Goal: Check status: Check status

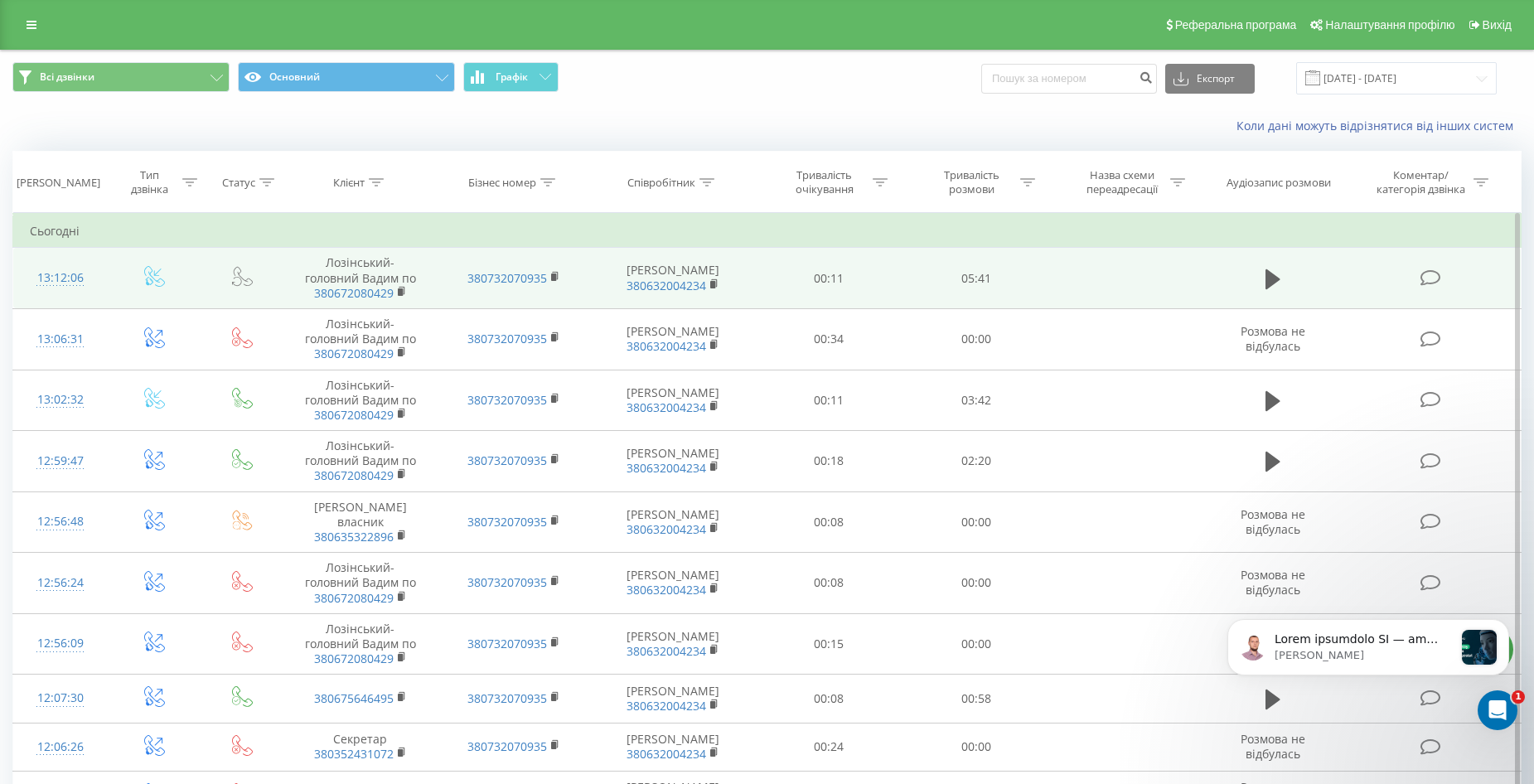
scroll to position [138, 0]
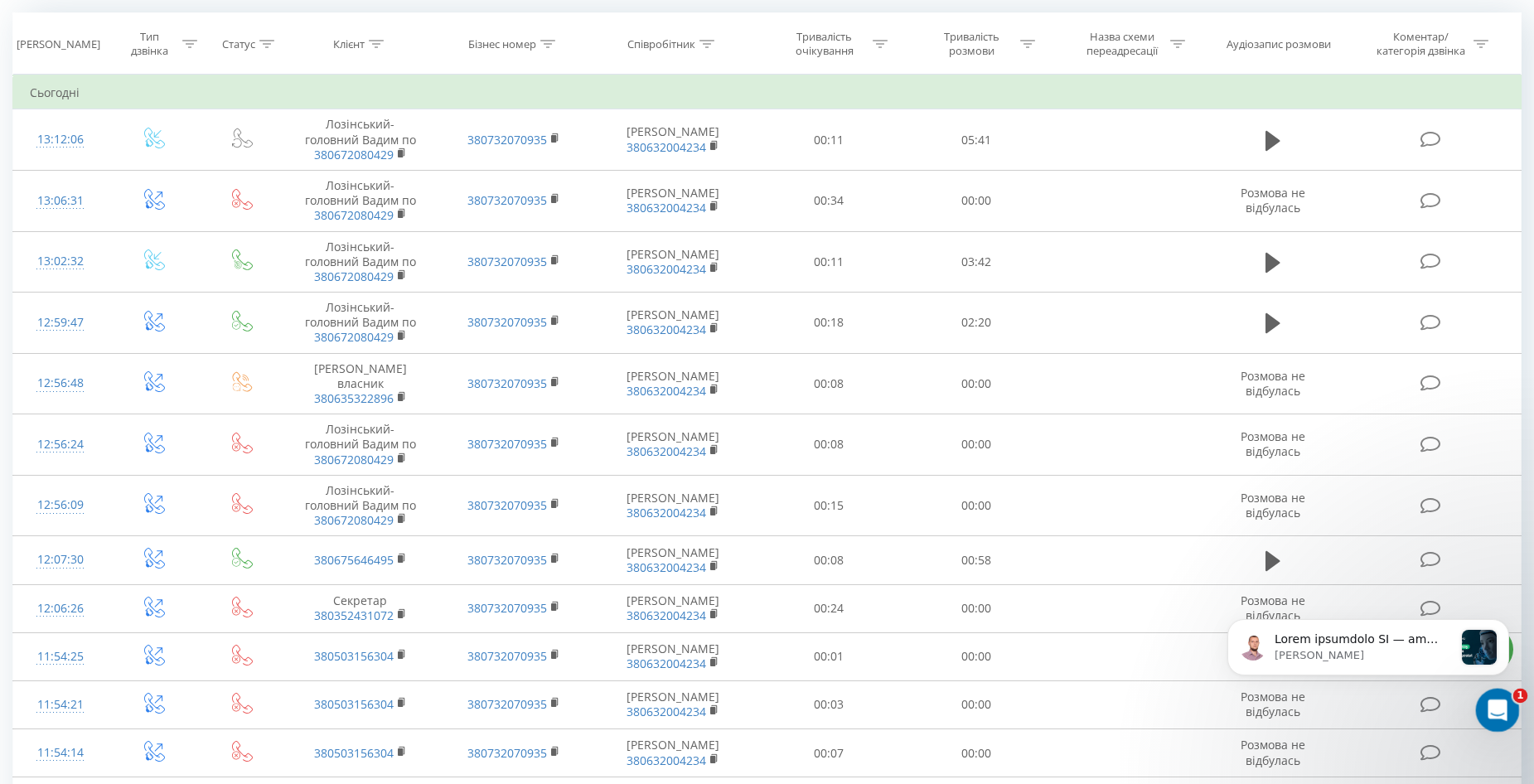
click at [1499, 705] on icon "Відкрити програму для спілкування Intercom" at bounding box center [1495, 707] width 27 height 27
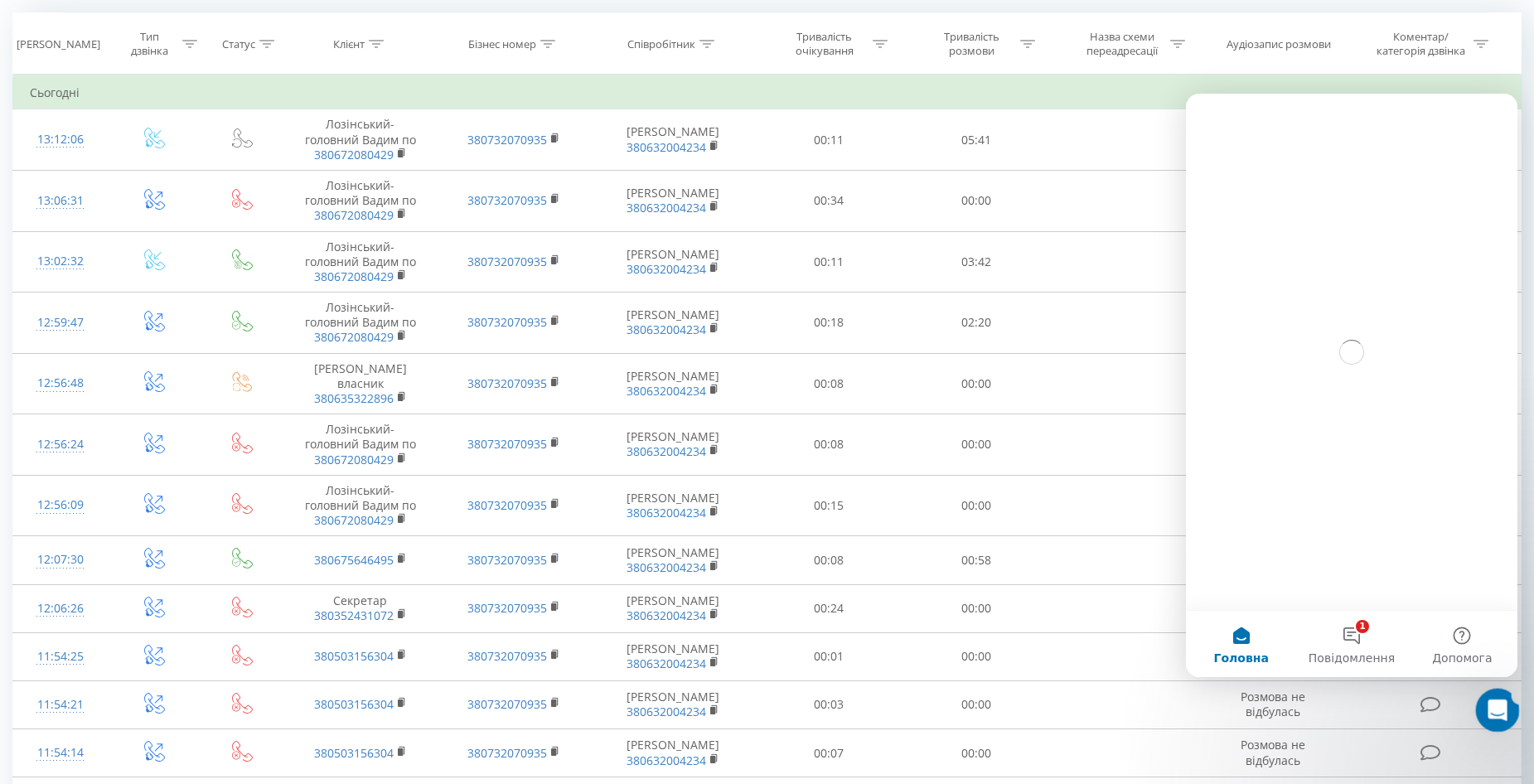
scroll to position [0, 0]
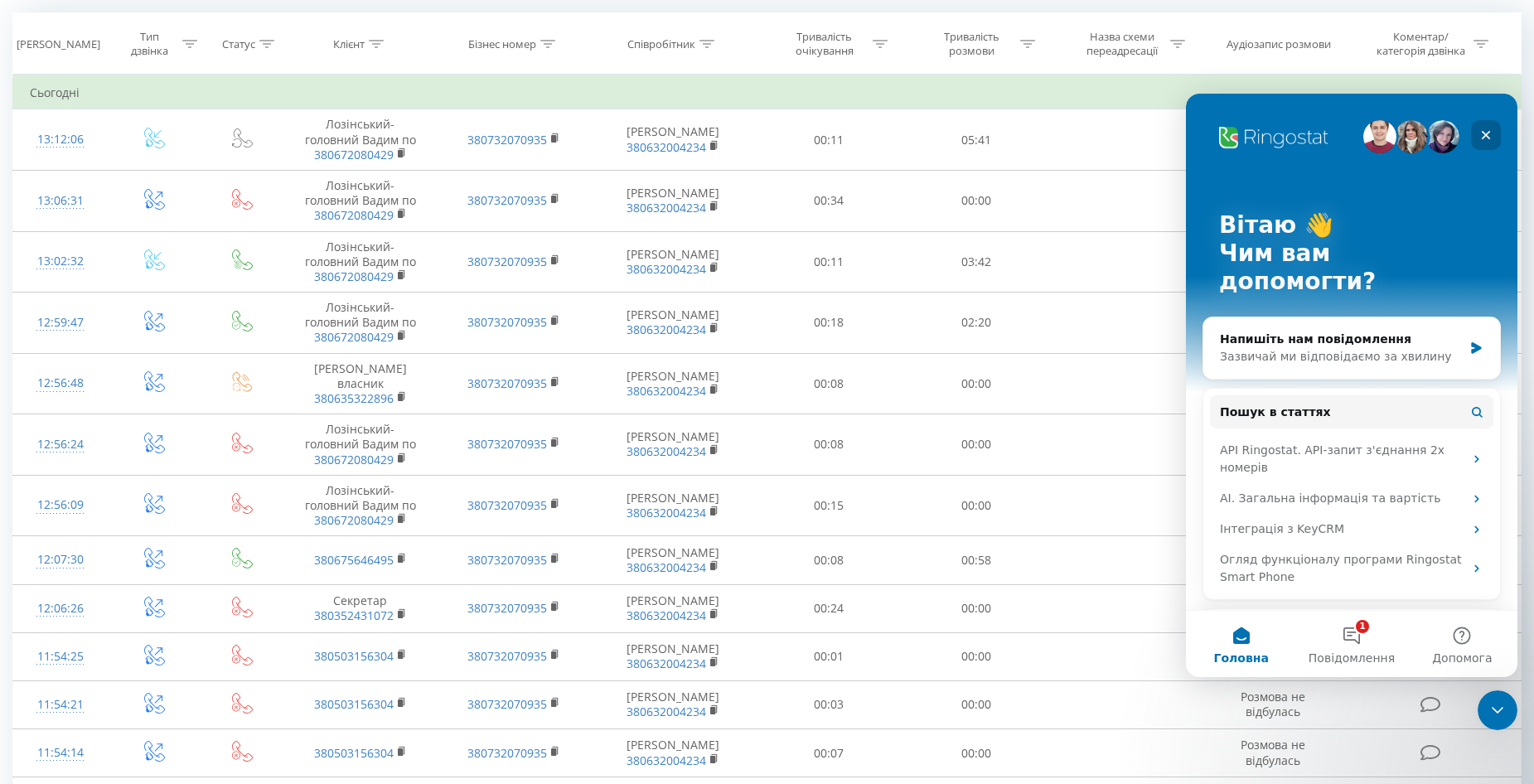
click at [1488, 135] on icon "Закрити" at bounding box center [1486, 135] width 13 height 13
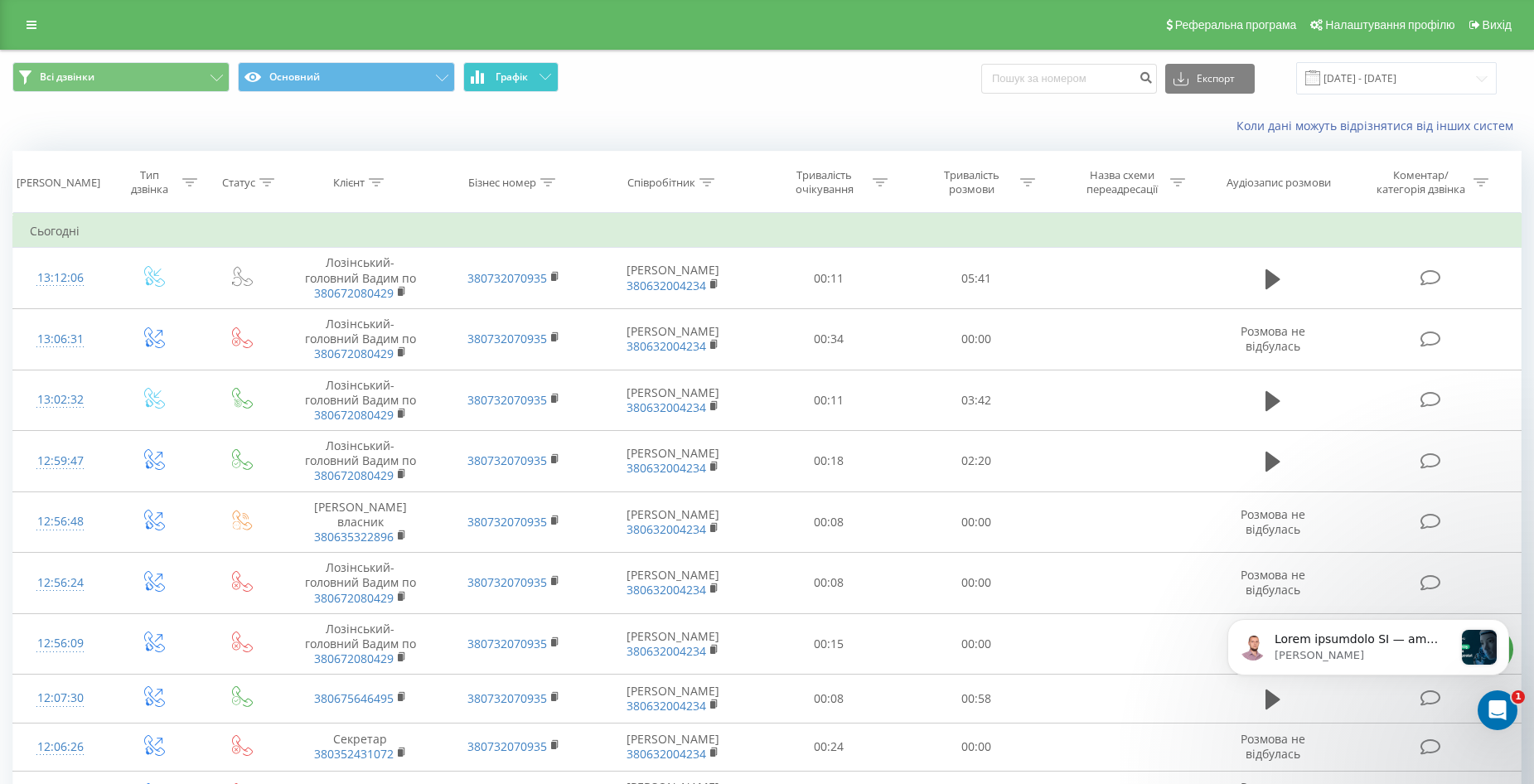
click at [526, 89] on button "Графік" at bounding box center [511, 78] width 95 height 30
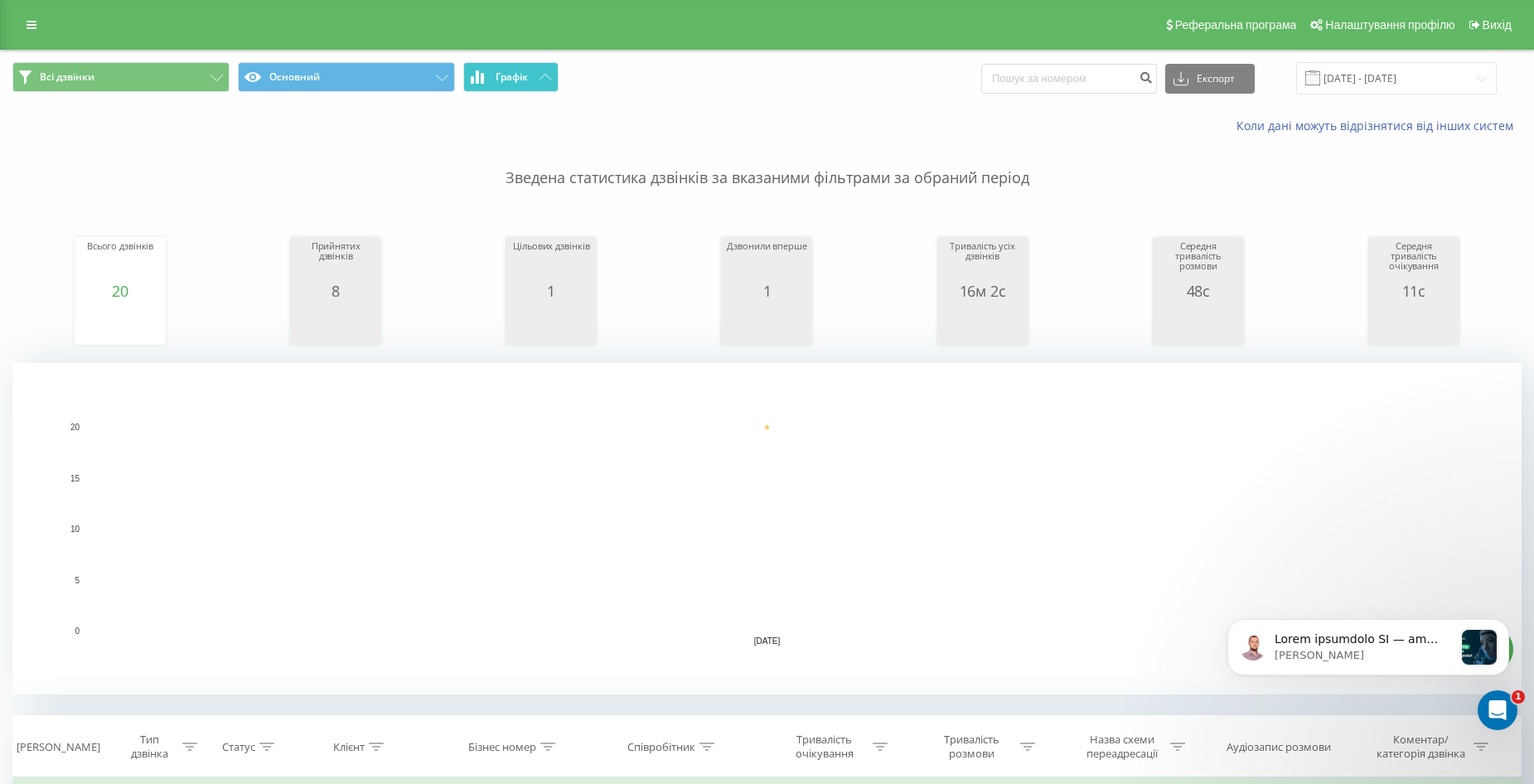
click at [533, 80] on button "Графік" at bounding box center [511, 78] width 95 height 30
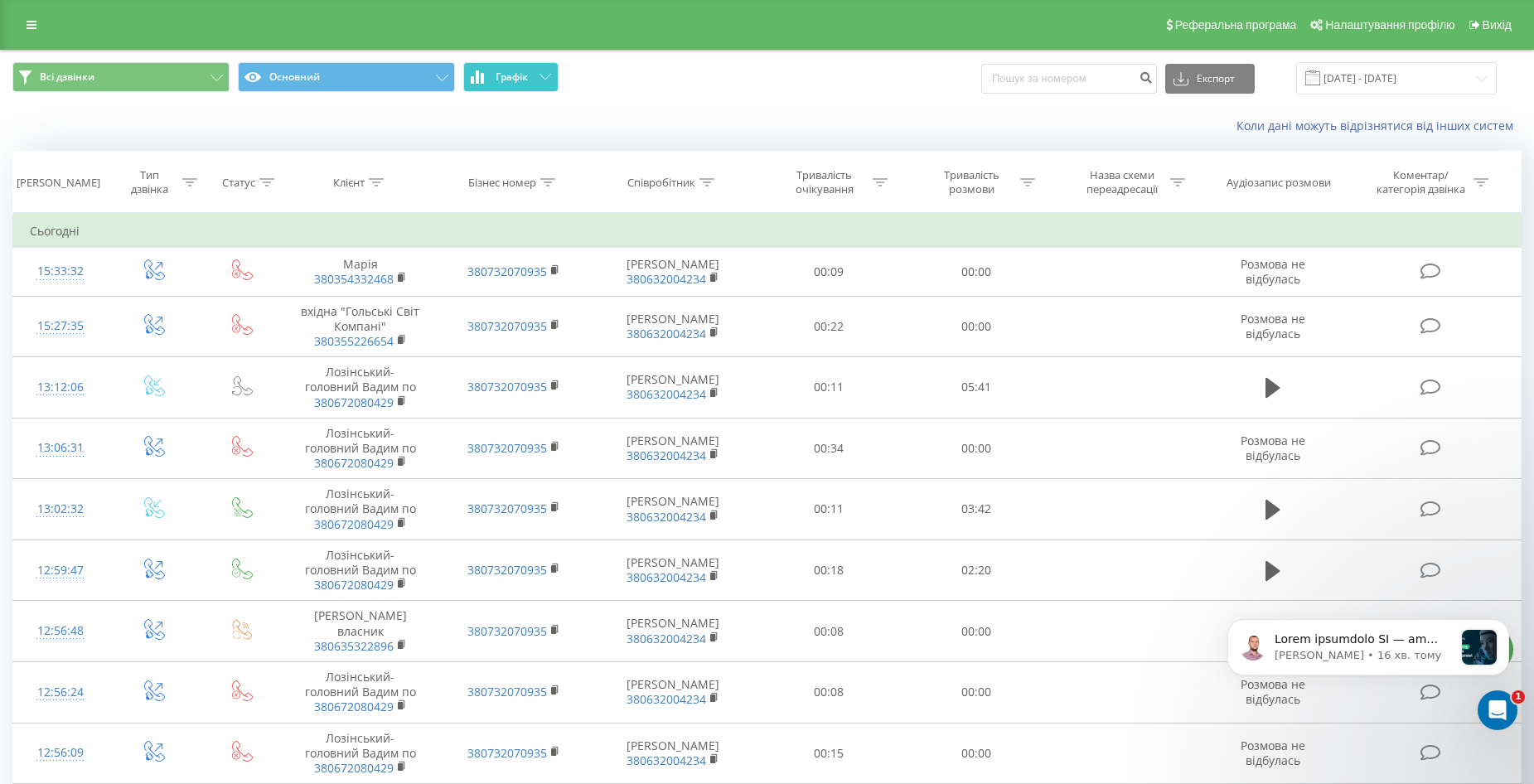
click at [507, 71] on span "Графік" at bounding box center [511, 77] width 33 height 11
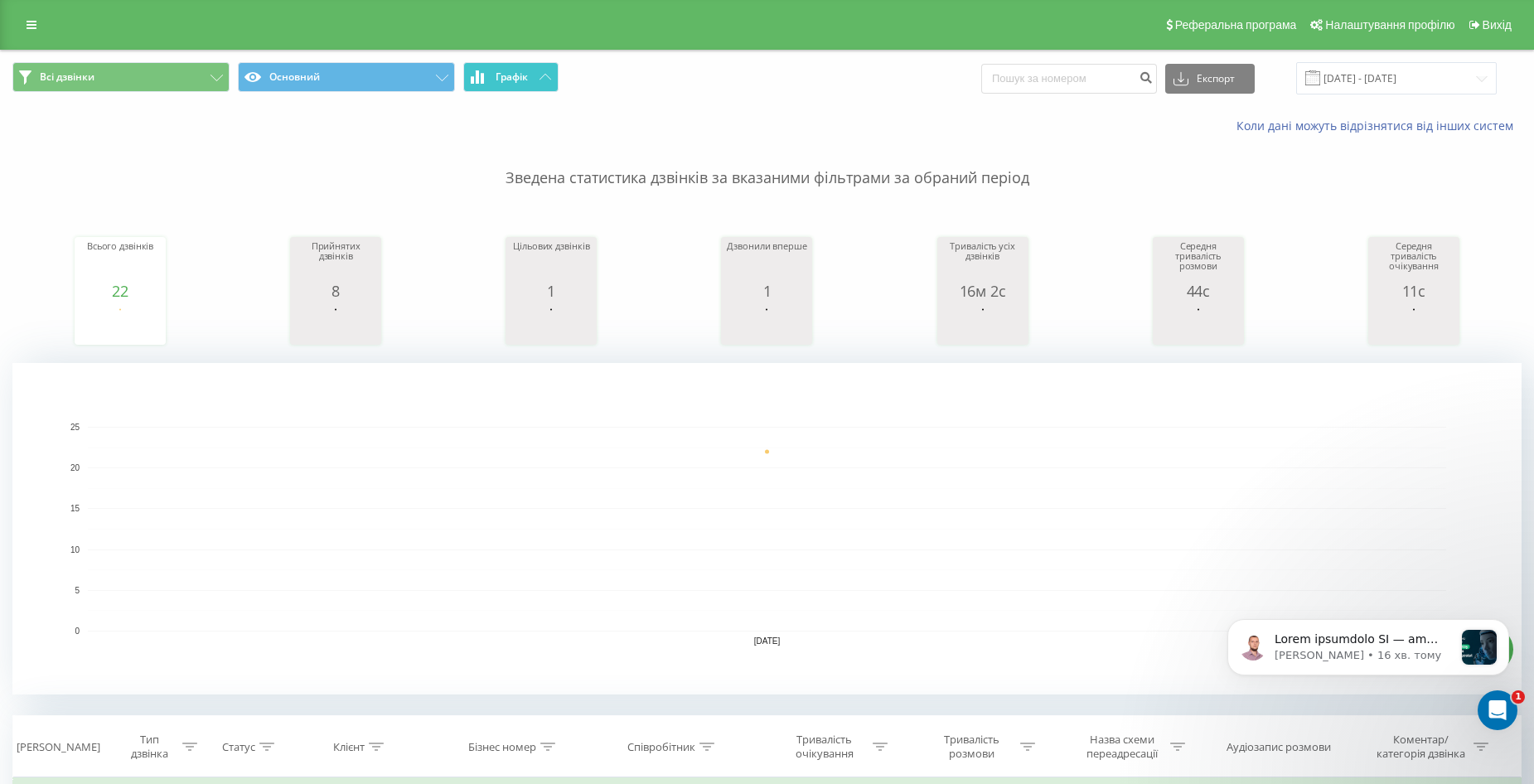
click at [528, 77] on span "Графік" at bounding box center [511, 77] width 33 height 11
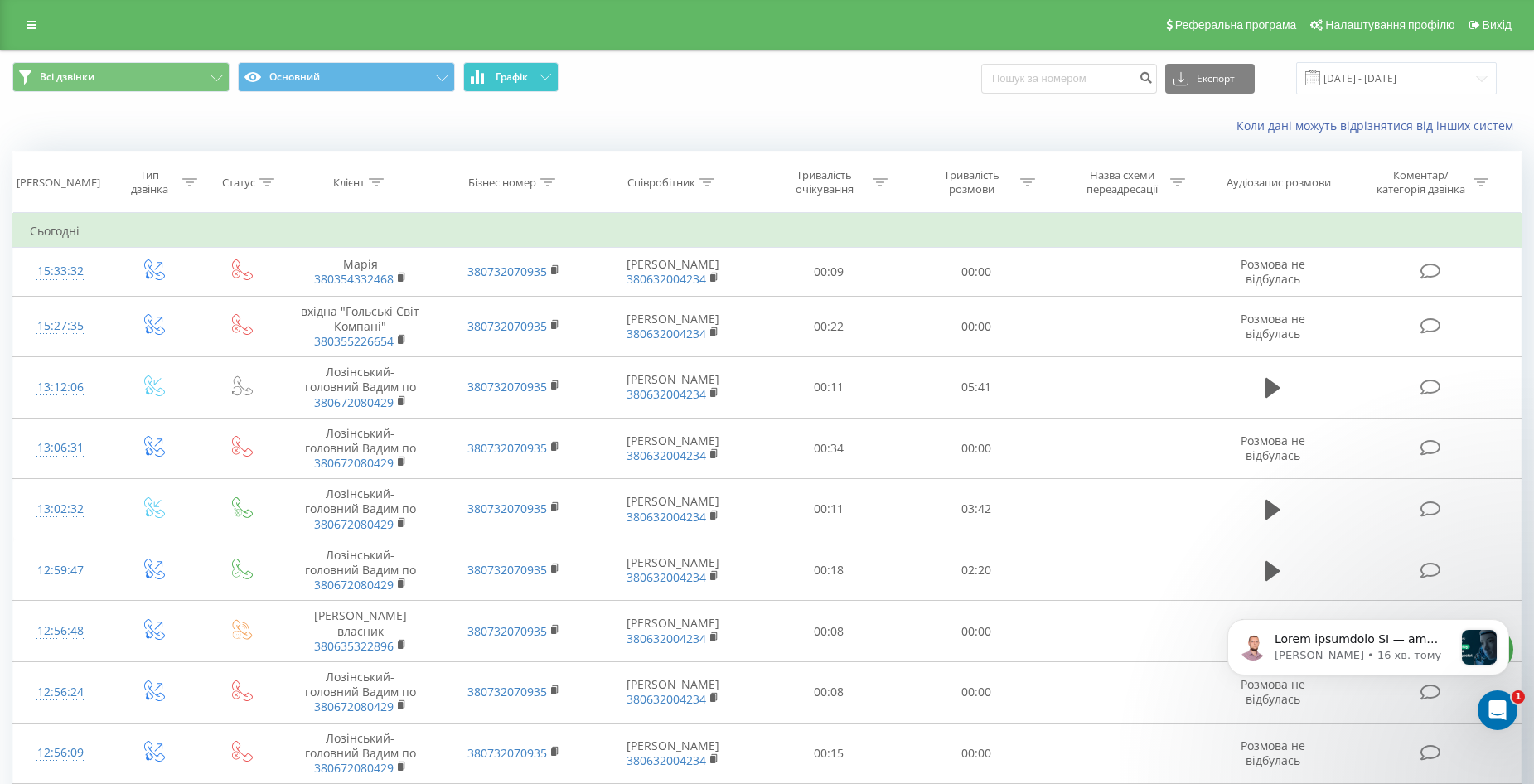
click at [525, 76] on span "Графік" at bounding box center [511, 77] width 33 height 11
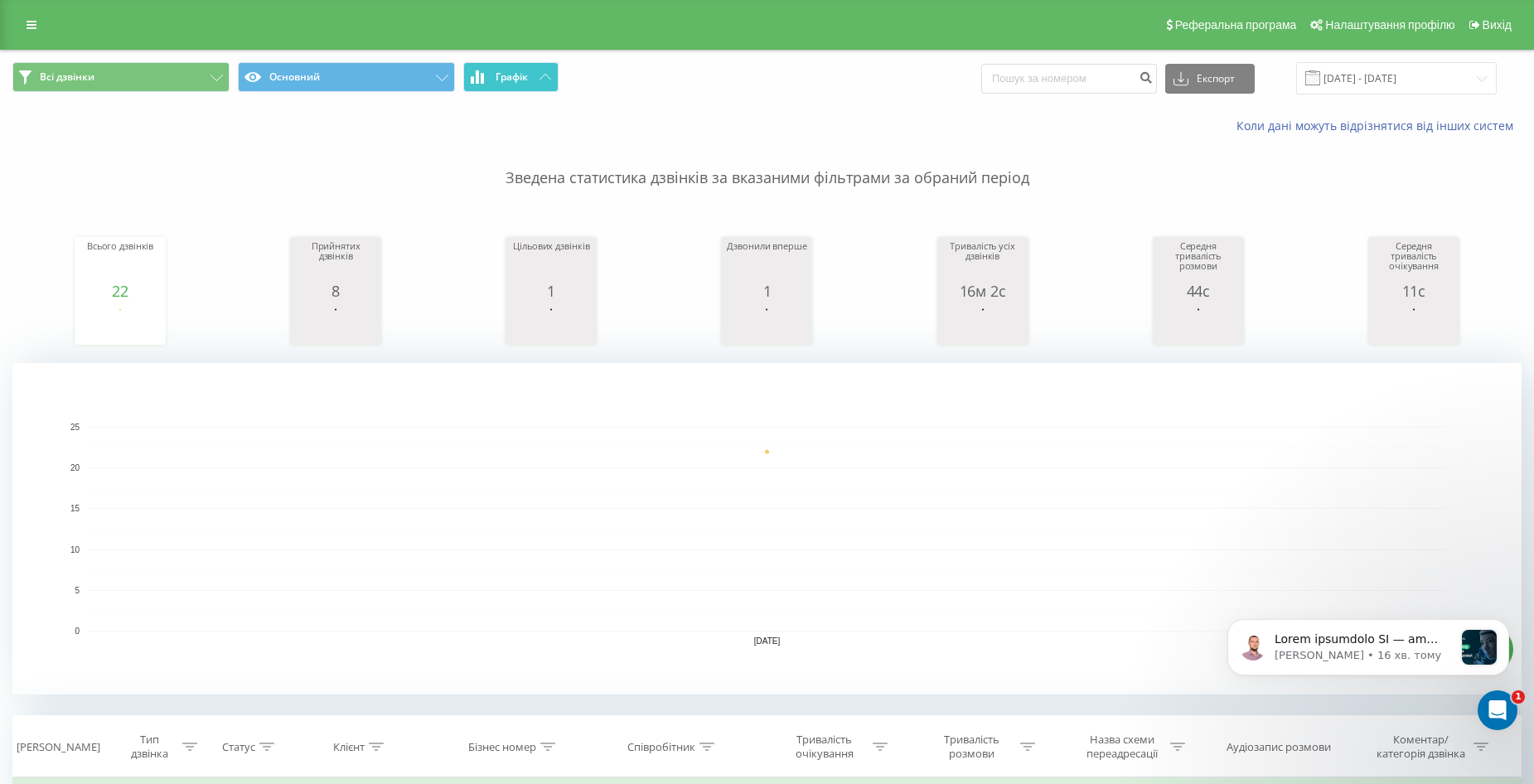
click at [525, 76] on span "Графік" at bounding box center [511, 77] width 33 height 11
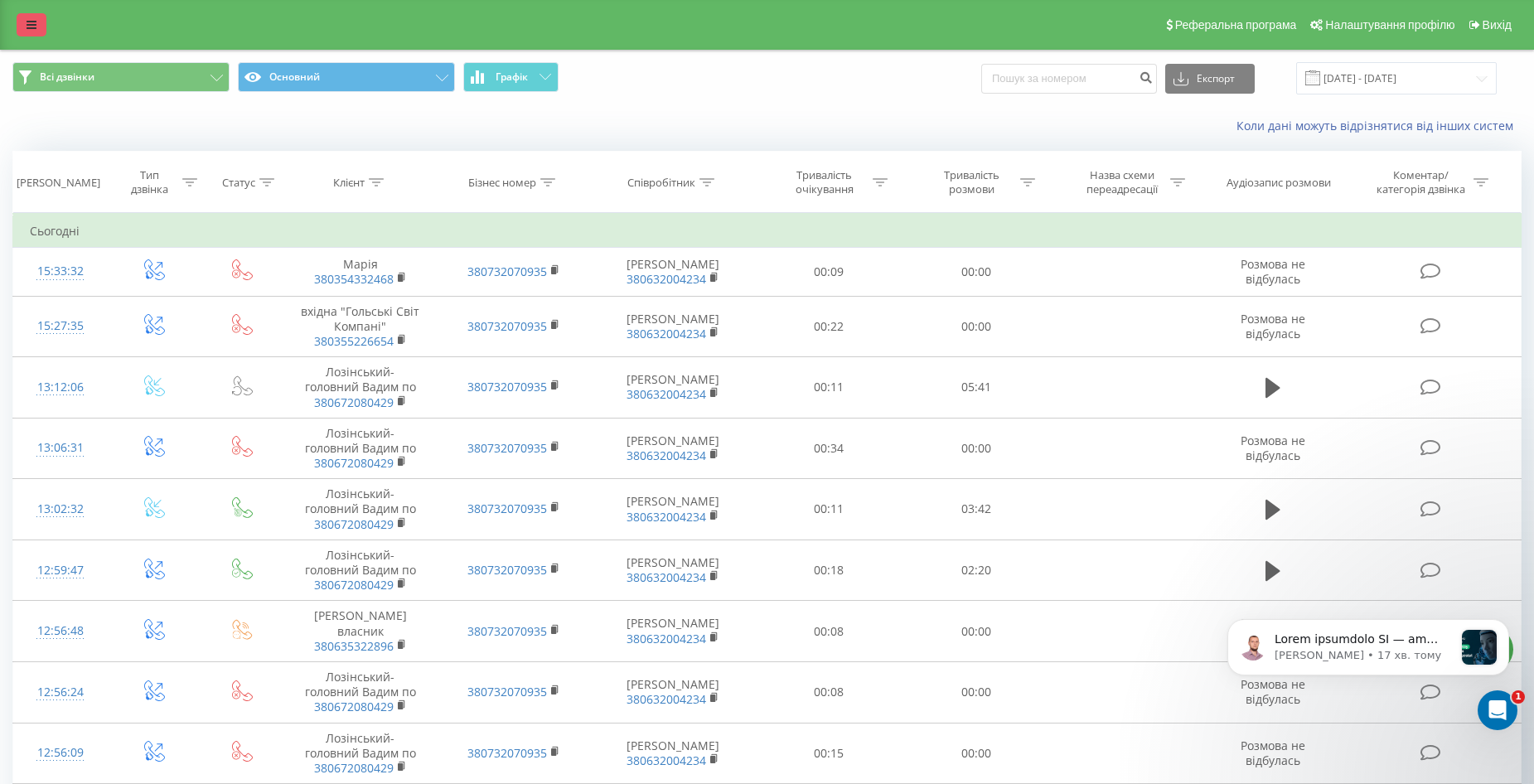
click at [26, 20] on icon at bounding box center [31, 25] width 10 height 11
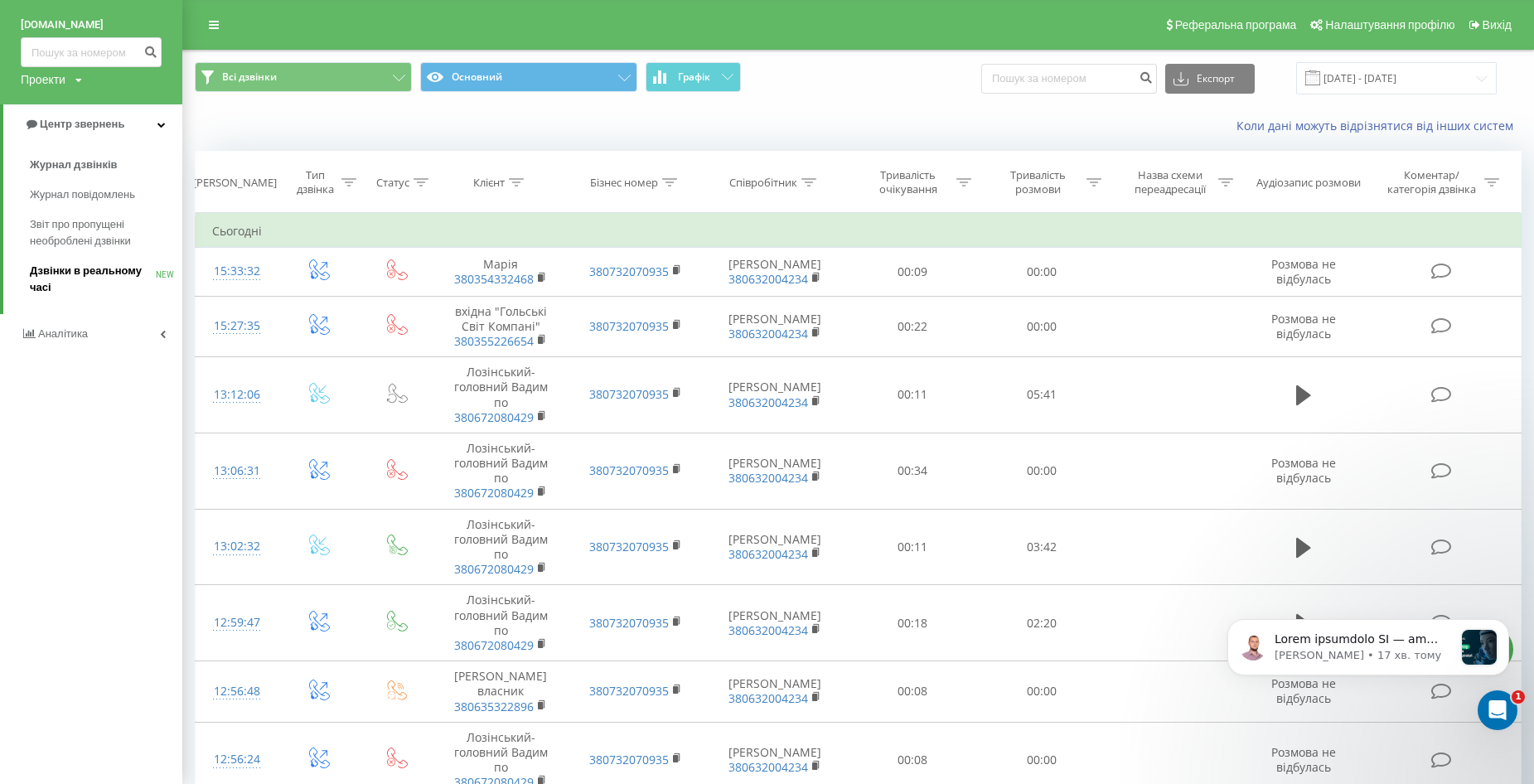
click at [85, 279] on span "Дзвінки в реальному часі" at bounding box center [93, 279] width 126 height 33
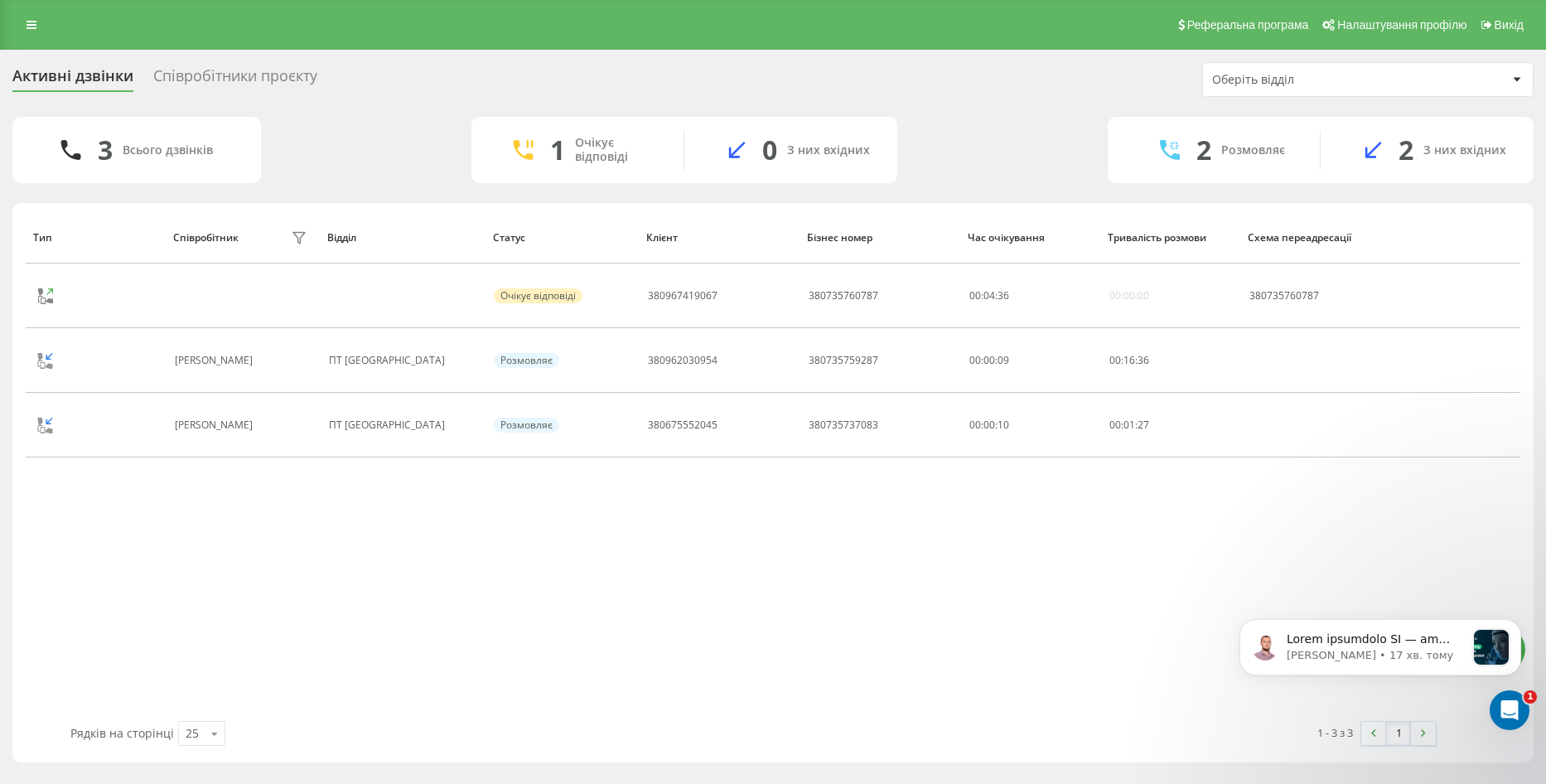
click at [215, 74] on div "Співробітники проєкту" at bounding box center [235, 79] width 164 height 26
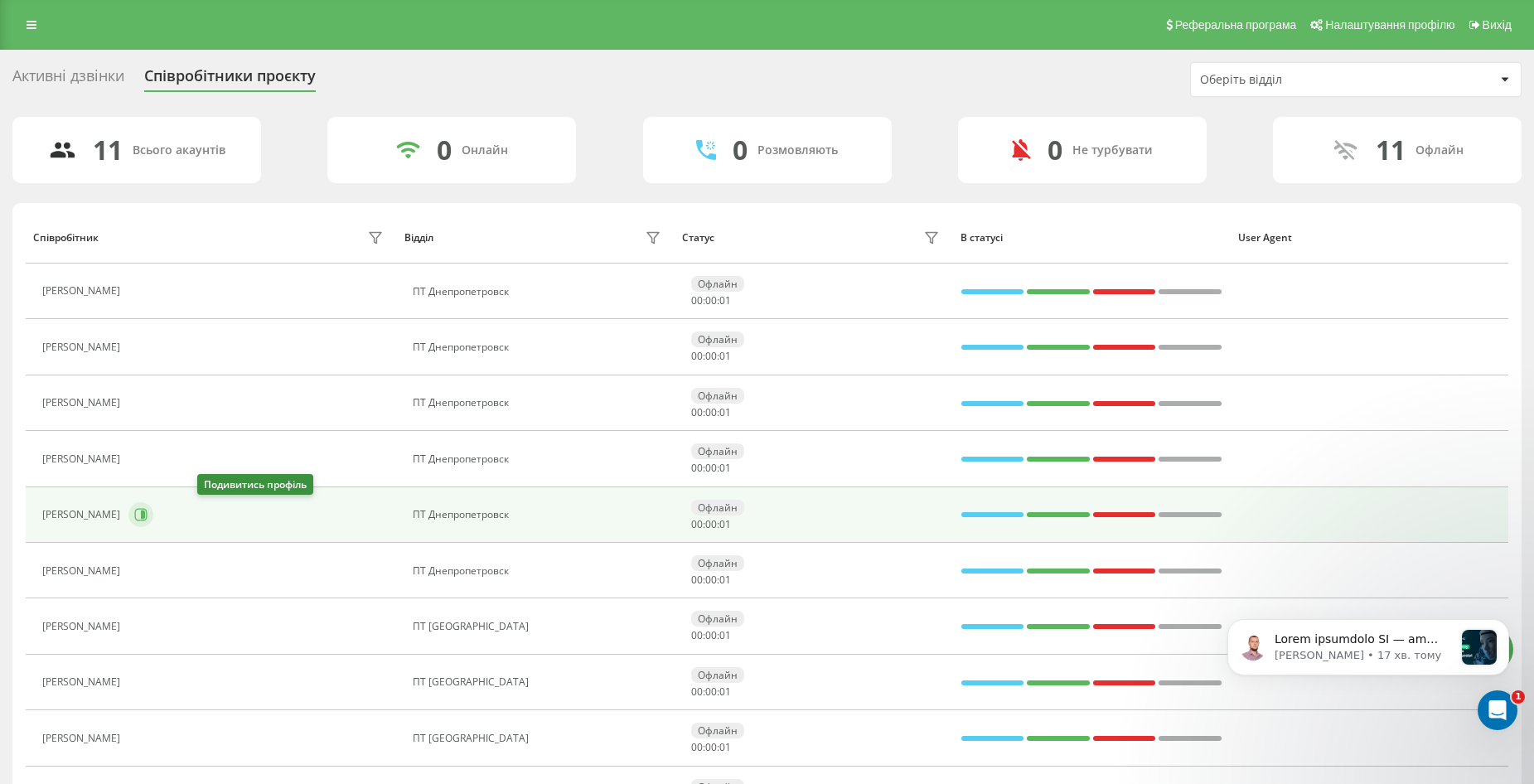
click at [147, 519] on icon at bounding box center [140, 514] width 13 height 13
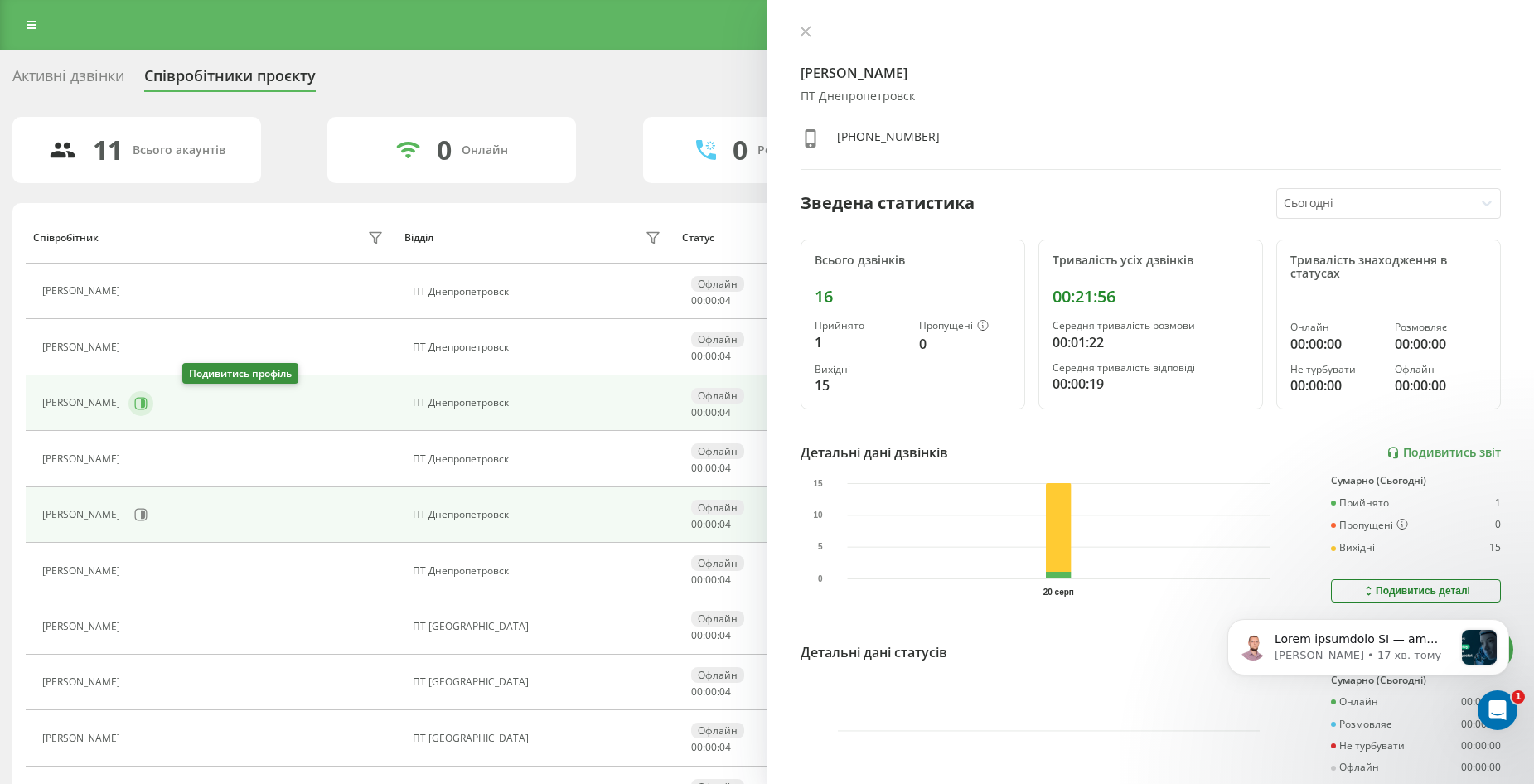
click at [147, 402] on icon at bounding box center [140, 403] width 13 height 13
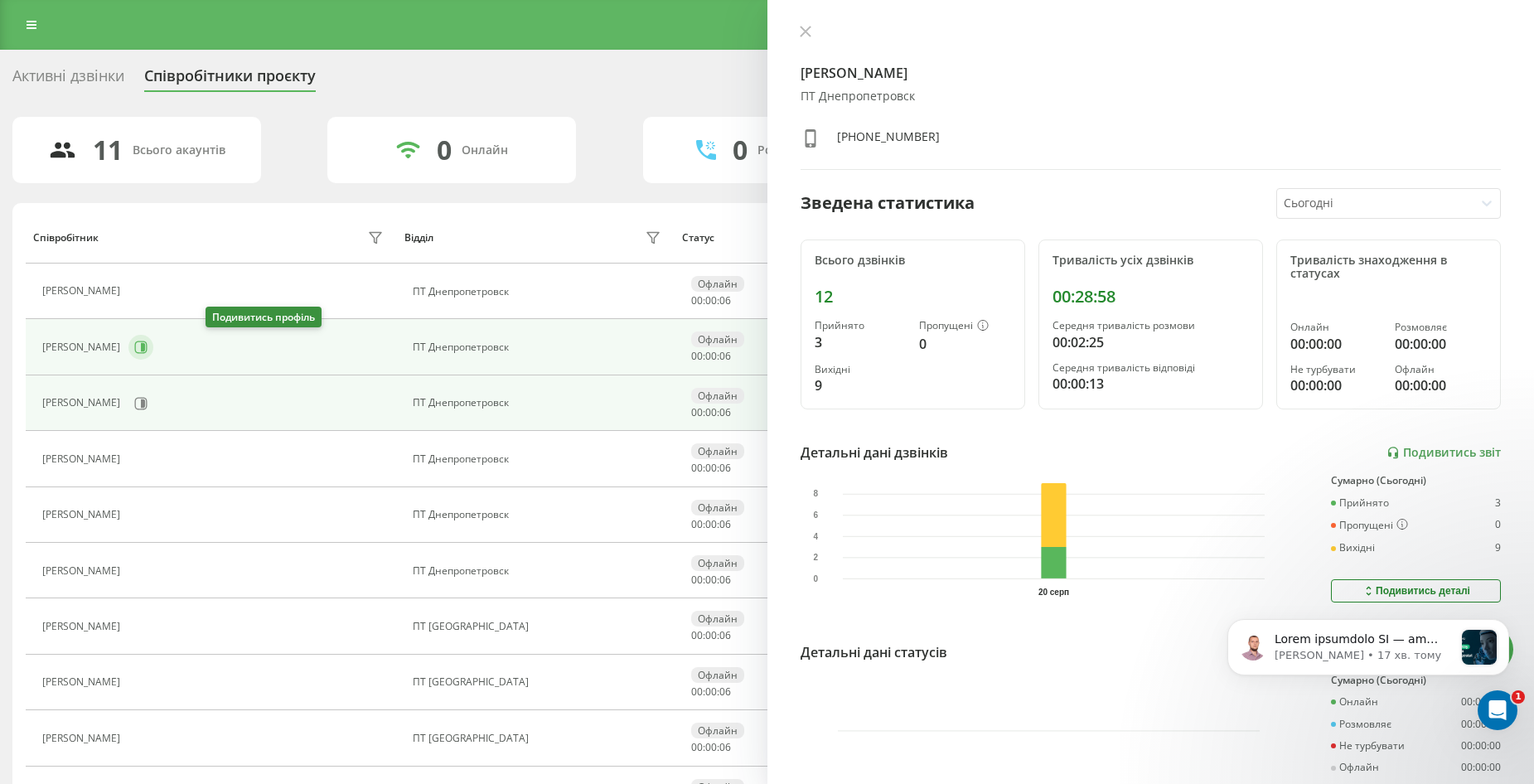
click at [147, 347] on icon at bounding box center [141, 348] width 12 height 12
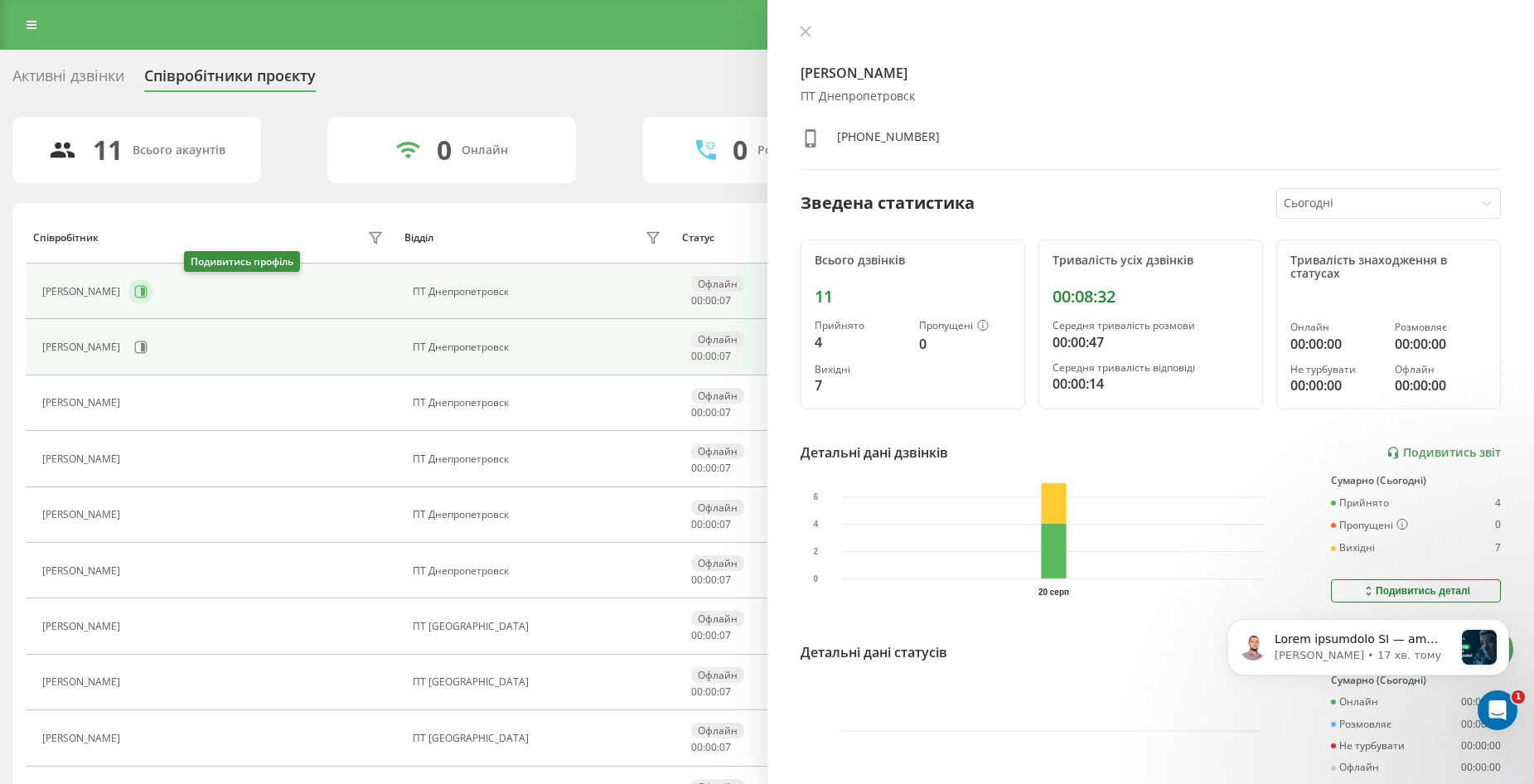
click at [145, 292] on icon at bounding box center [143, 291] width 4 height 8
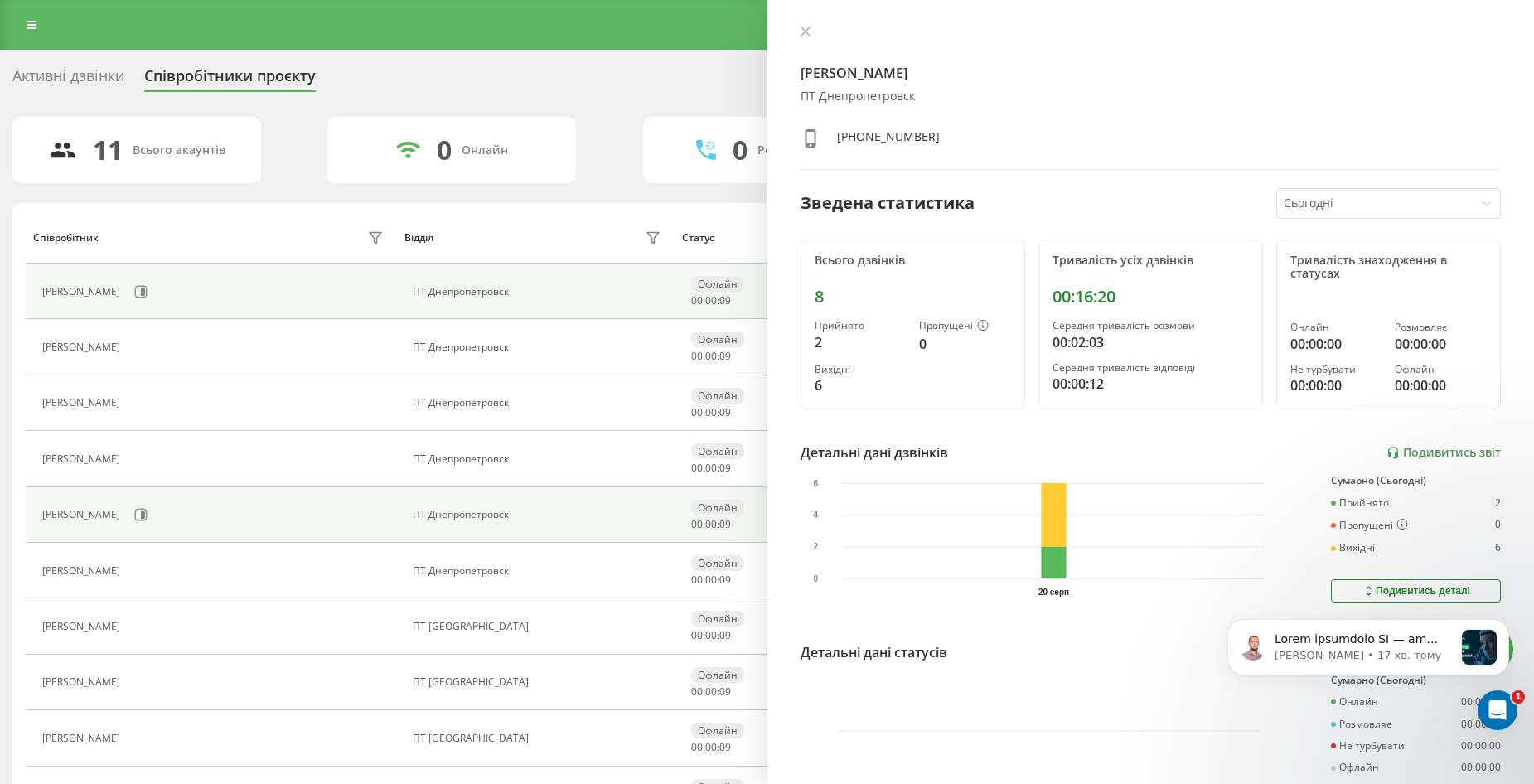
scroll to position [156, 0]
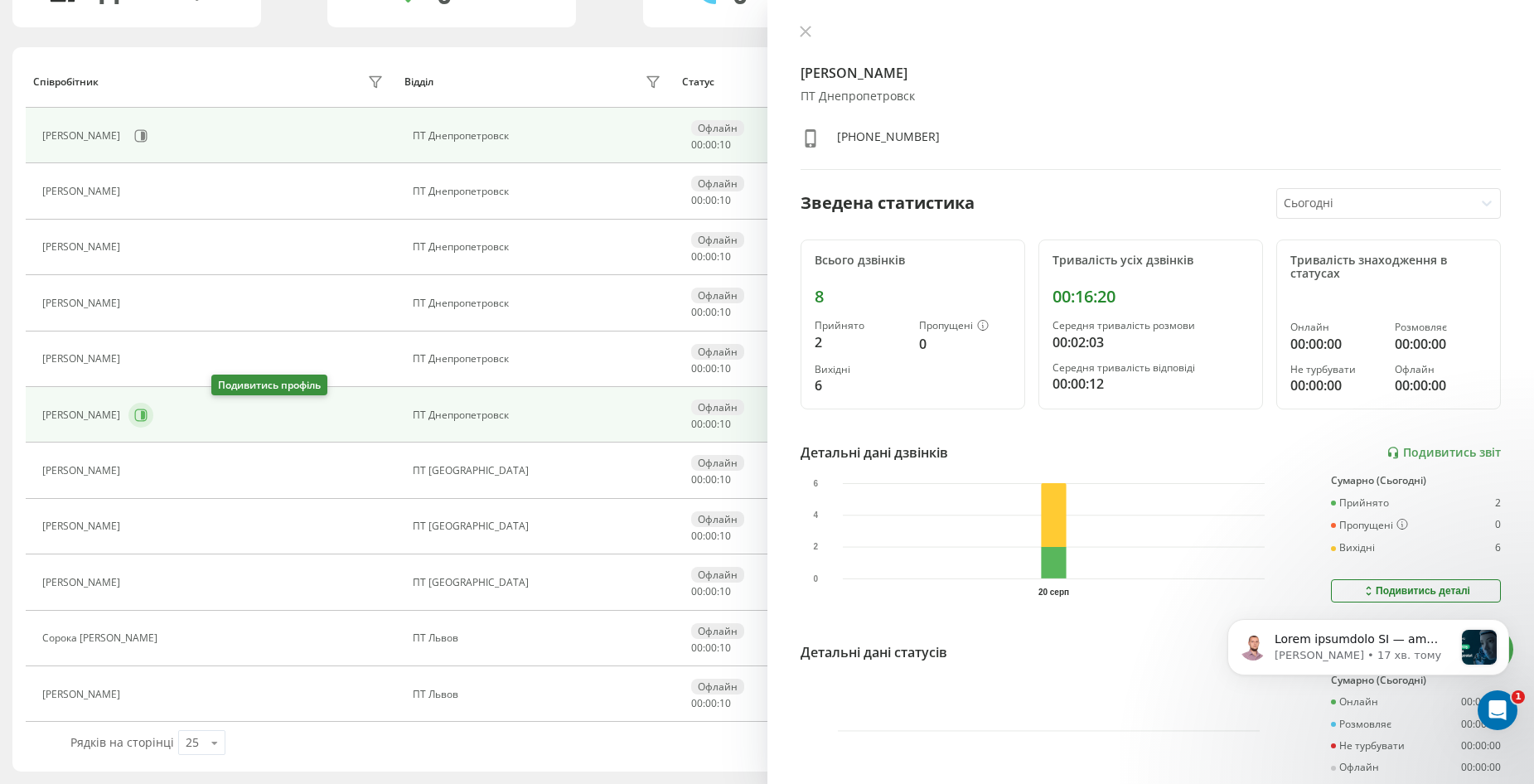
click at [147, 414] on icon at bounding box center [140, 415] width 13 height 13
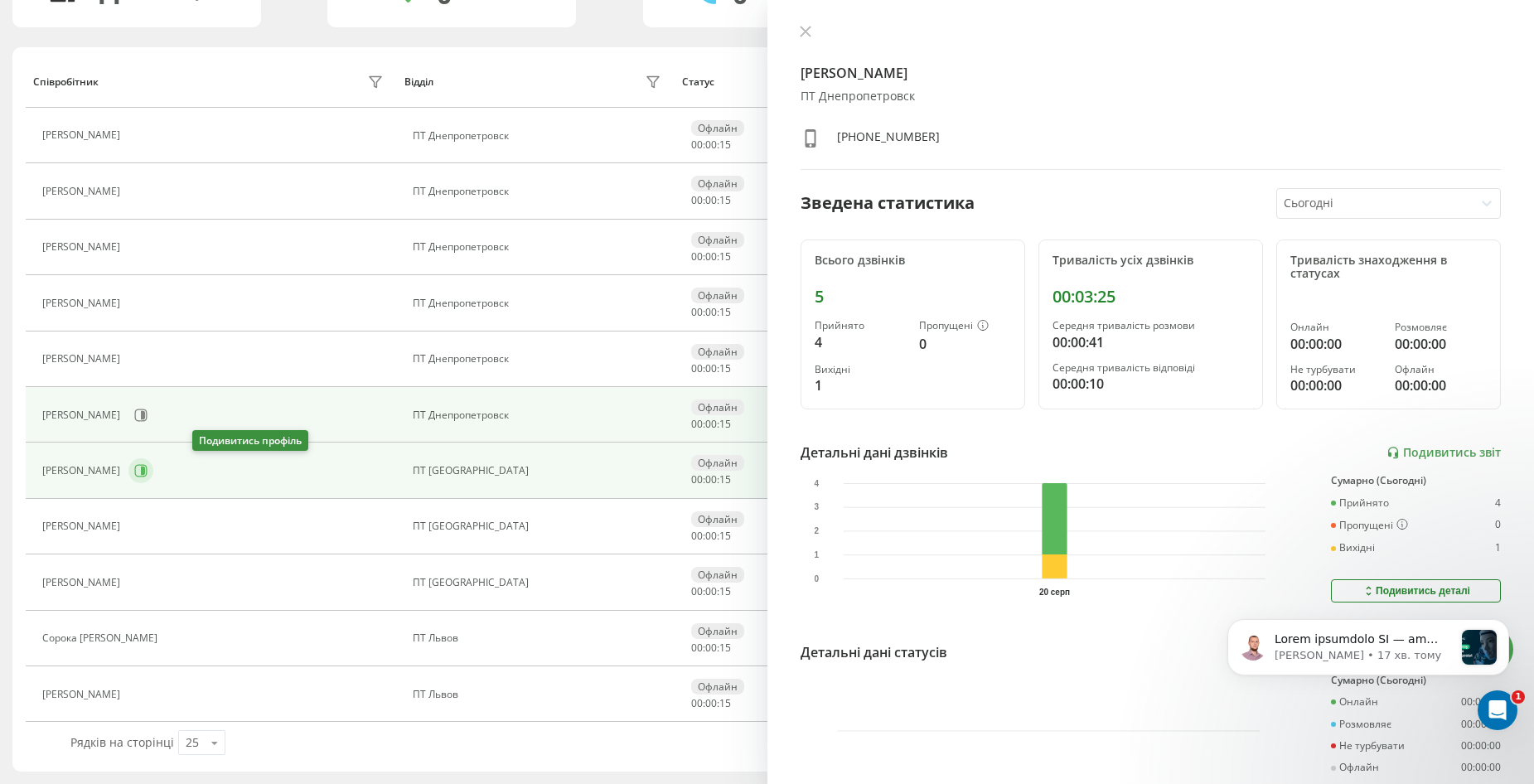
click at [147, 469] on icon at bounding box center [140, 470] width 13 height 13
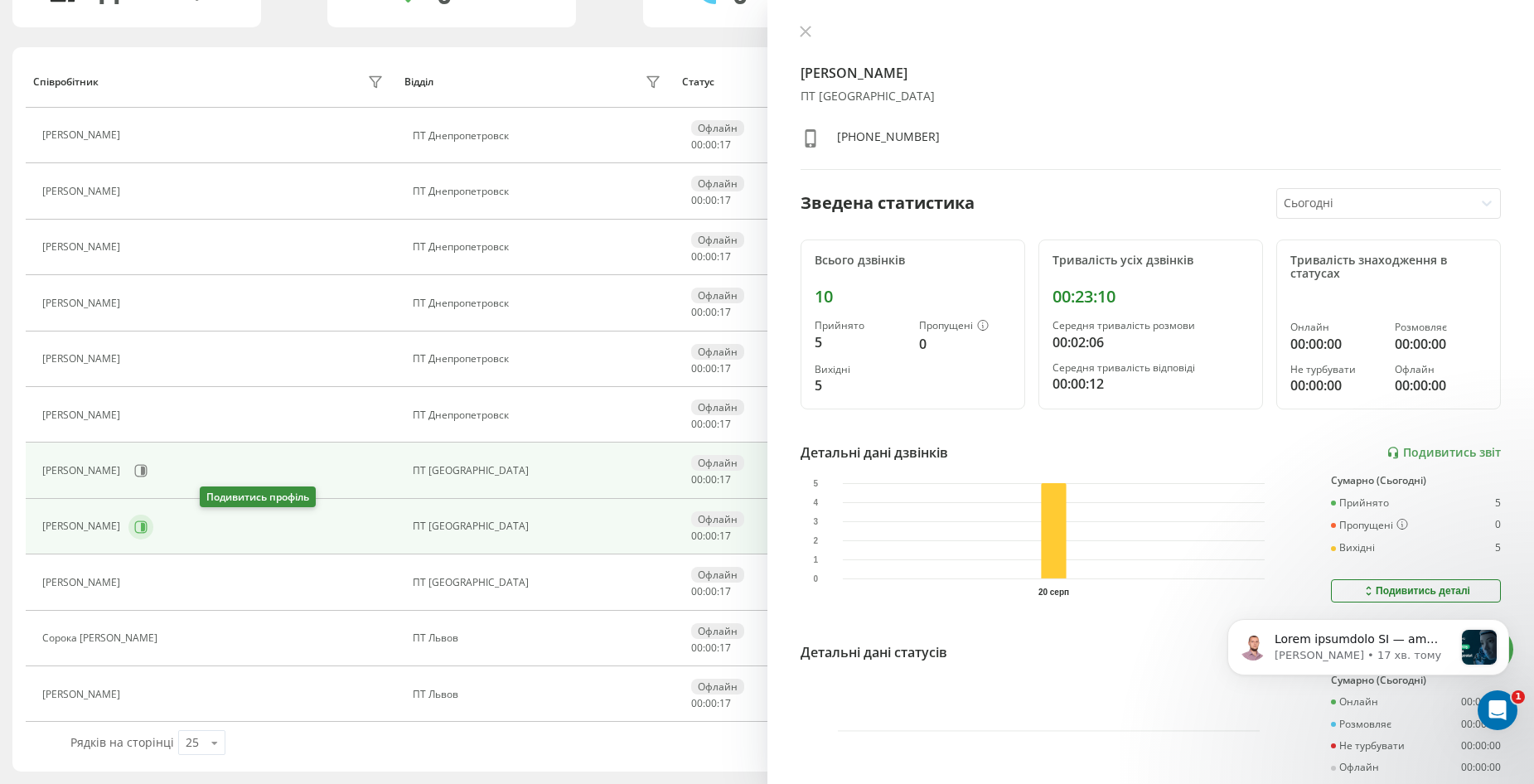
click at [153, 527] on button at bounding box center [141, 527] width 25 height 25
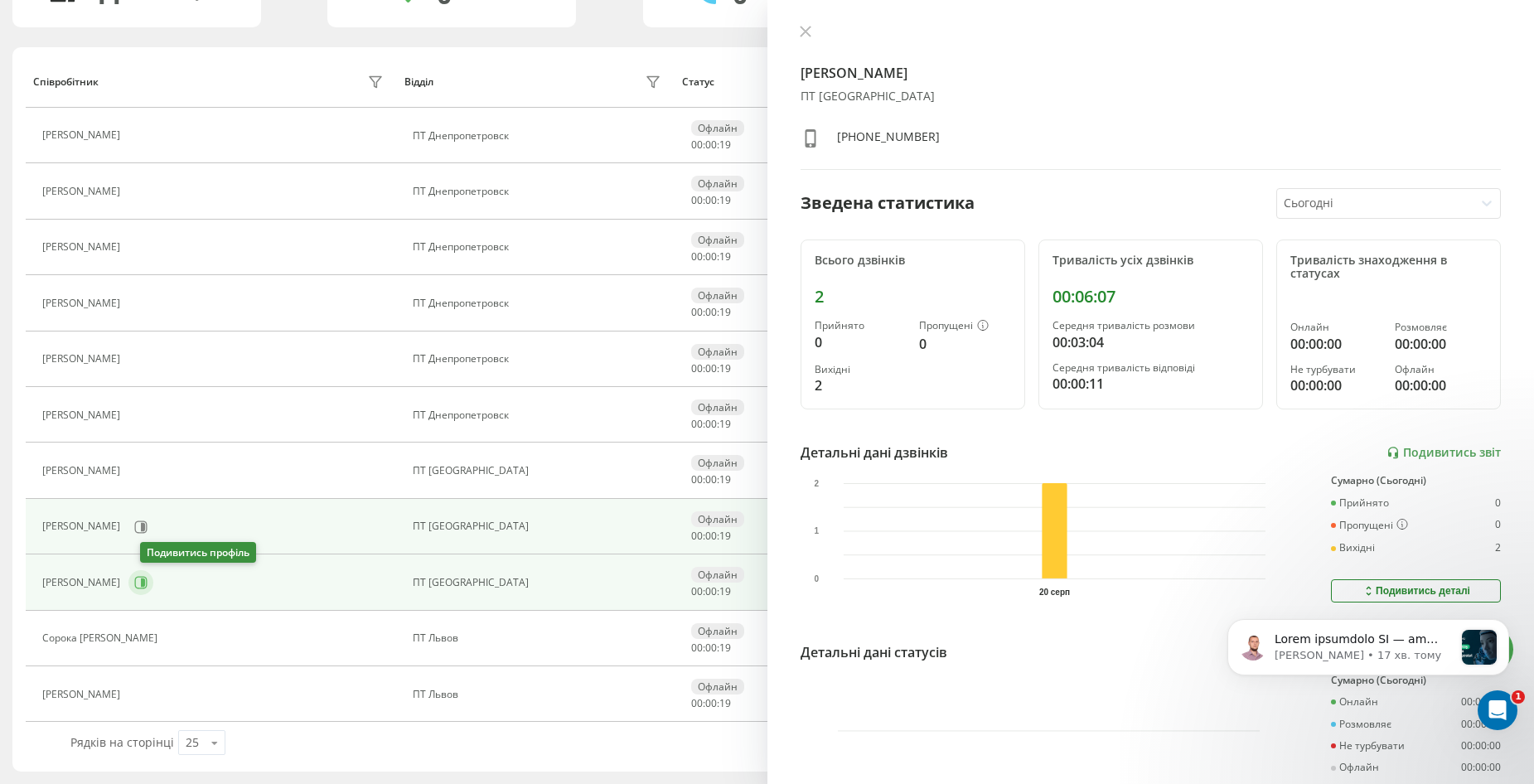
click at [145, 582] on icon at bounding box center [143, 582] width 4 height 8
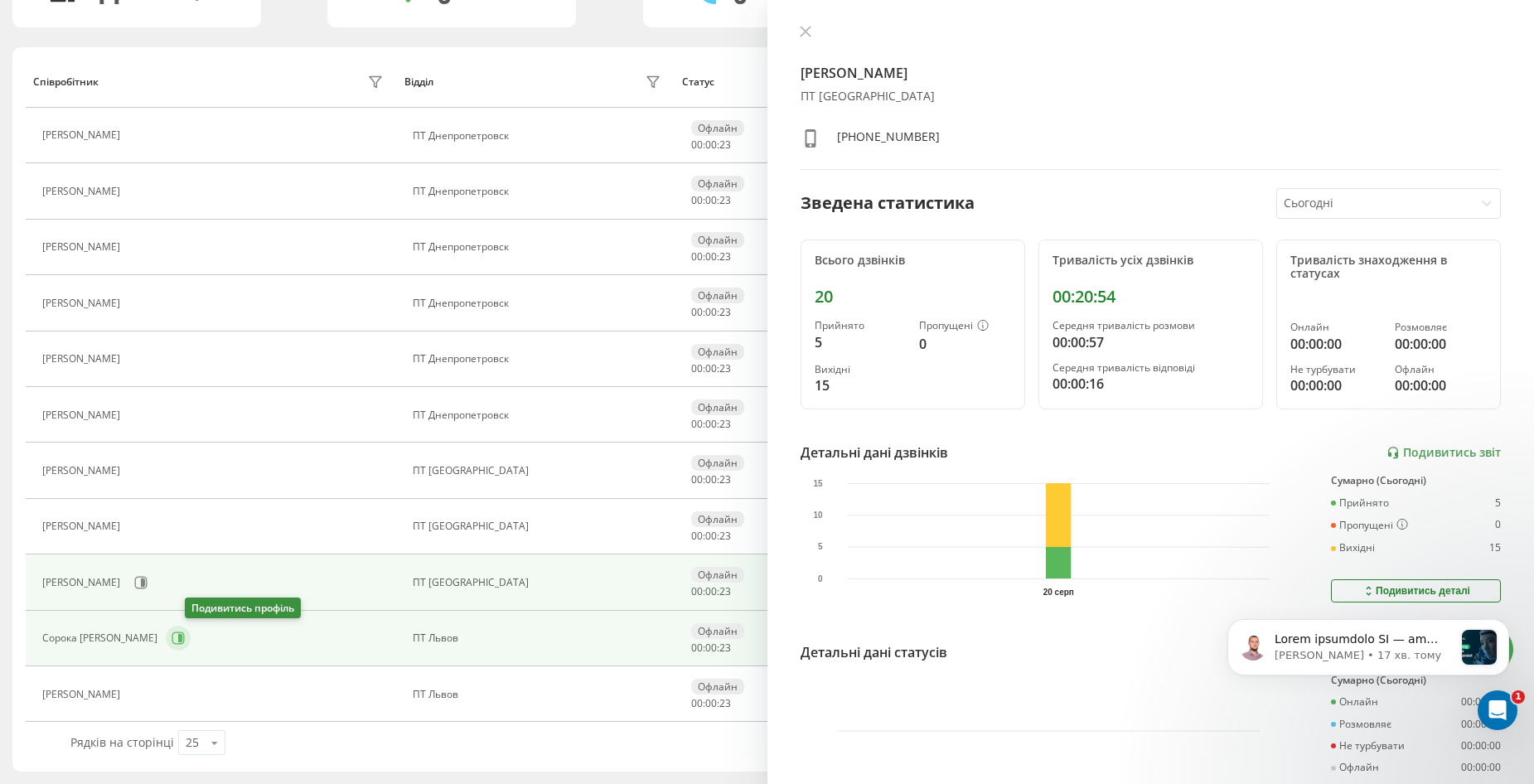
click at [185, 636] on icon at bounding box center [178, 638] width 13 height 13
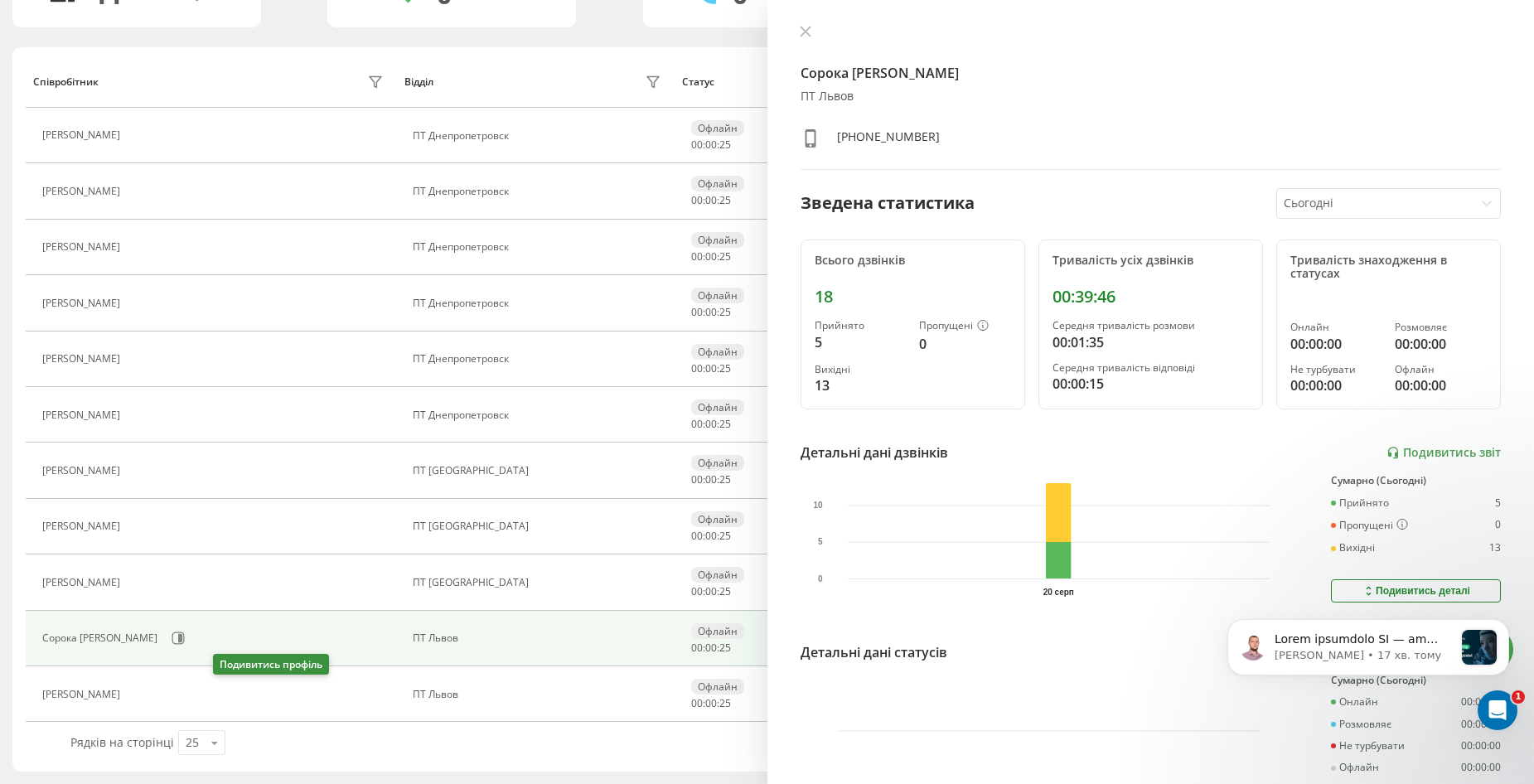
click at [145, 693] on icon at bounding box center [138, 694] width 13 height 13
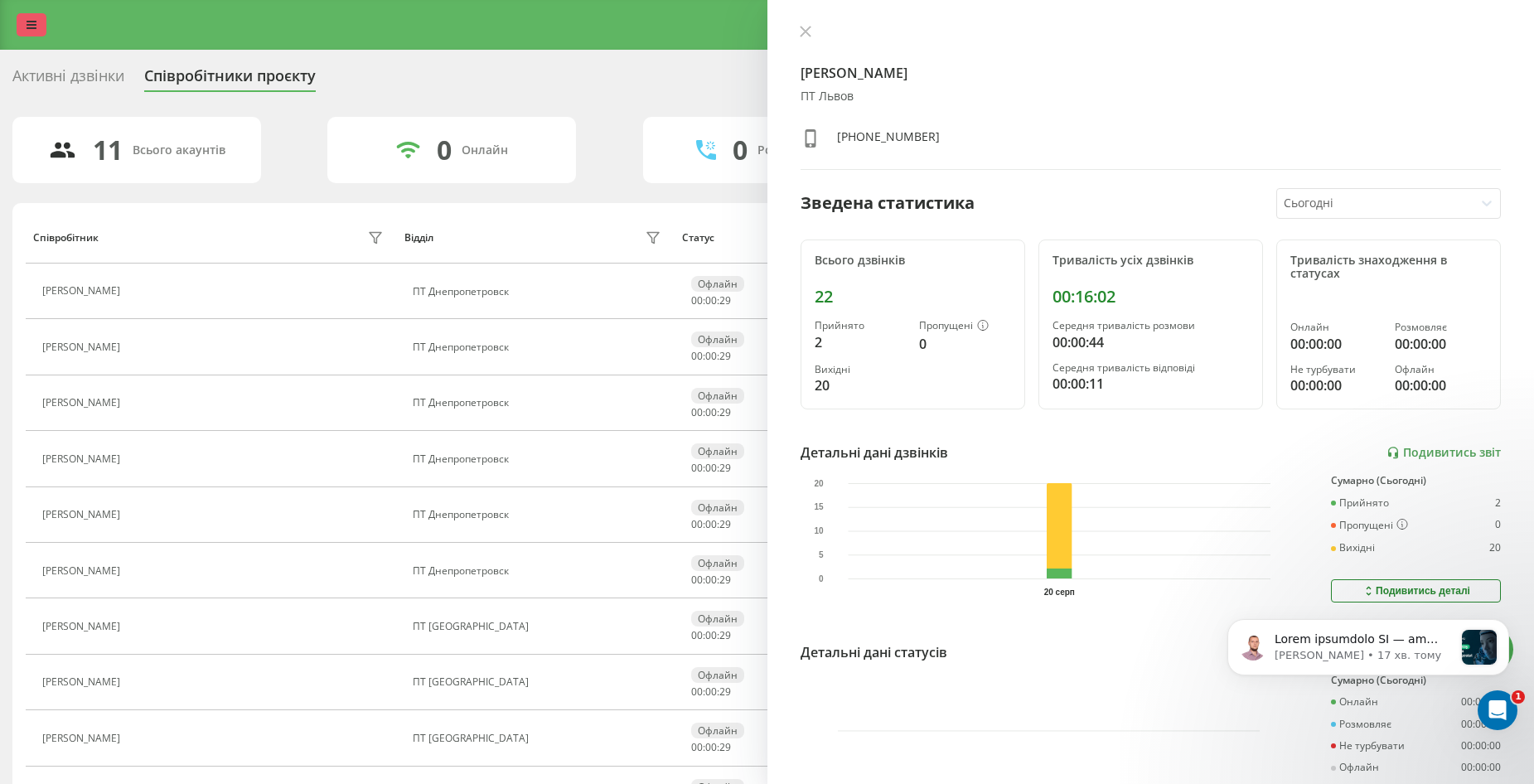
click at [39, 15] on link at bounding box center [32, 25] width 30 height 23
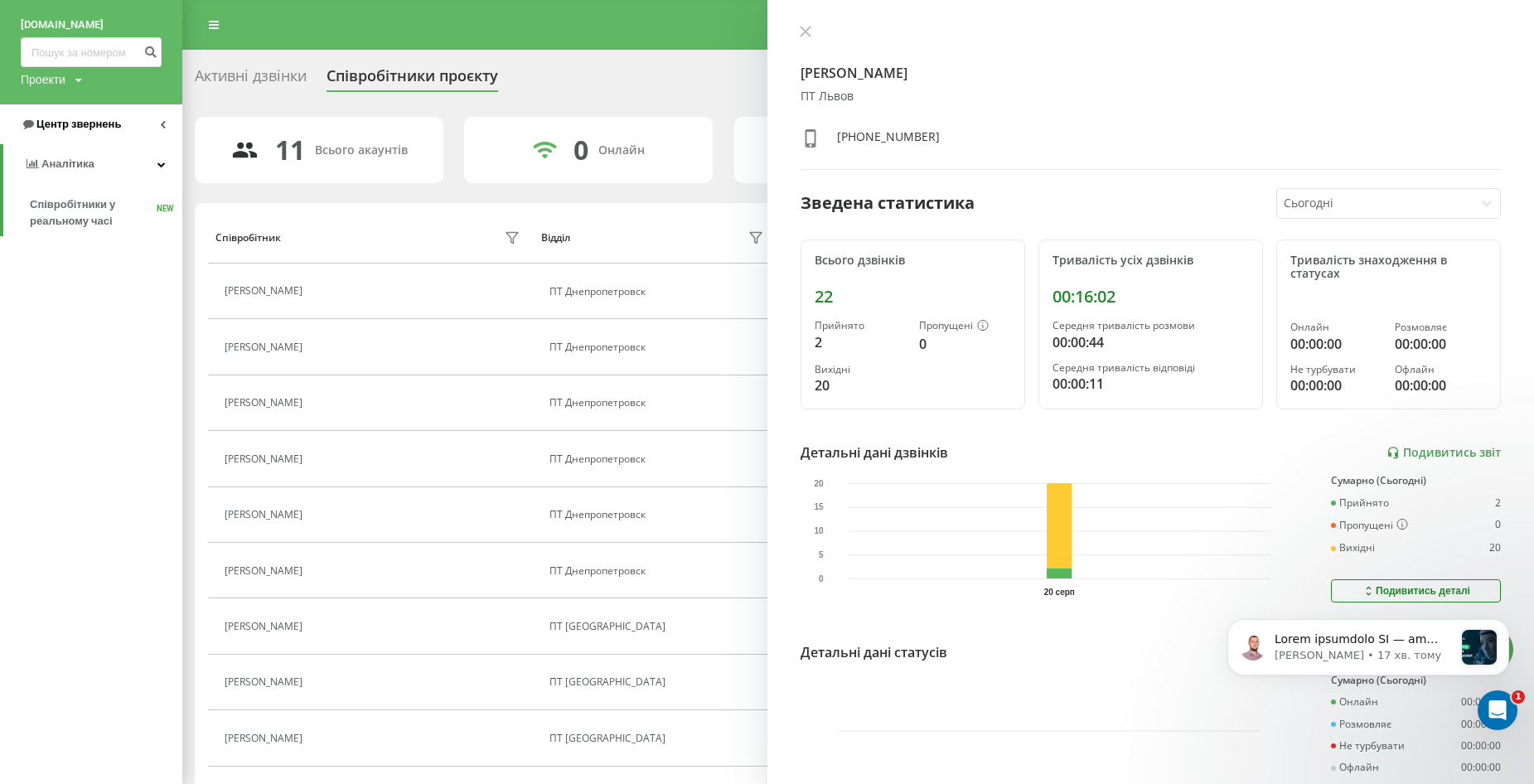
click at [95, 116] on link "Центр звернень" at bounding box center [91, 124] width 182 height 40
click at [99, 125] on span "Центр звернень" at bounding box center [82, 124] width 85 height 12
click at [108, 128] on span "Центр звернень" at bounding box center [78, 124] width 85 height 12
click at [78, 160] on span "Журнал дзвінків" at bounding box center [74, 165] width 88 height 17
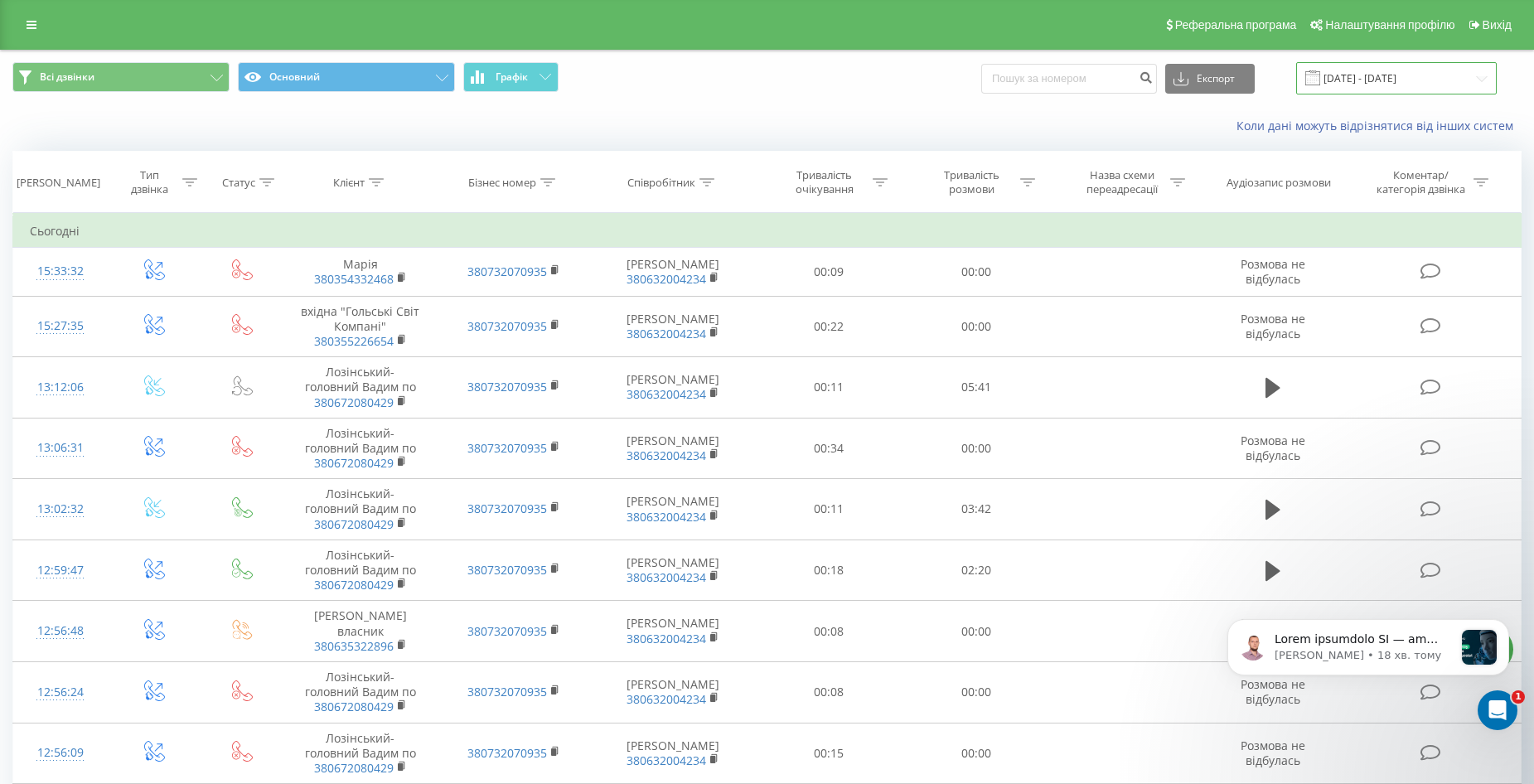
click at [1465, 79] on input "[DATE] - [DATE]" at bounding box center [1397, 78] width 201 height 33
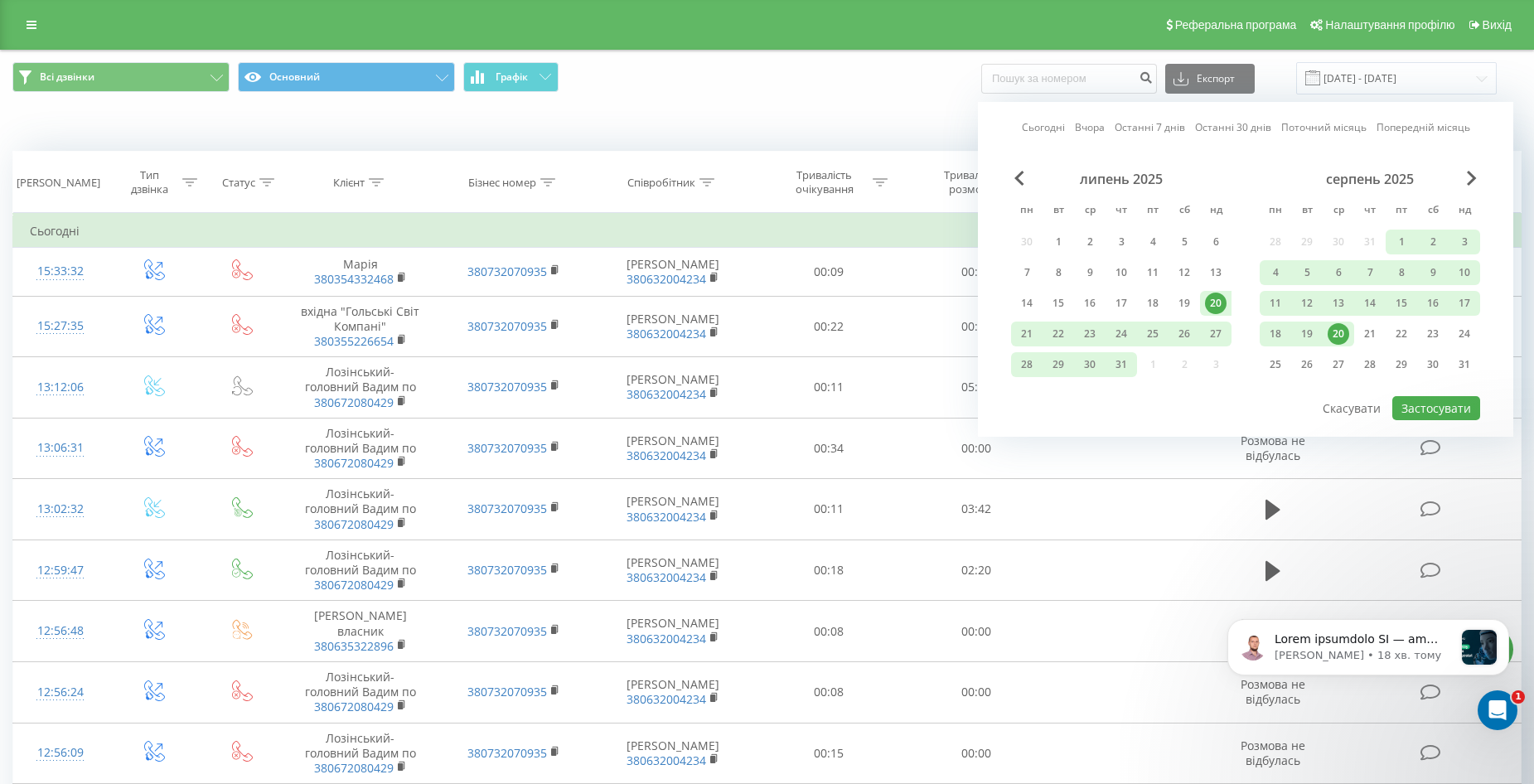
click at [1338, 335] on div "20" at bounding box center [1338, 334] width 21 height 21
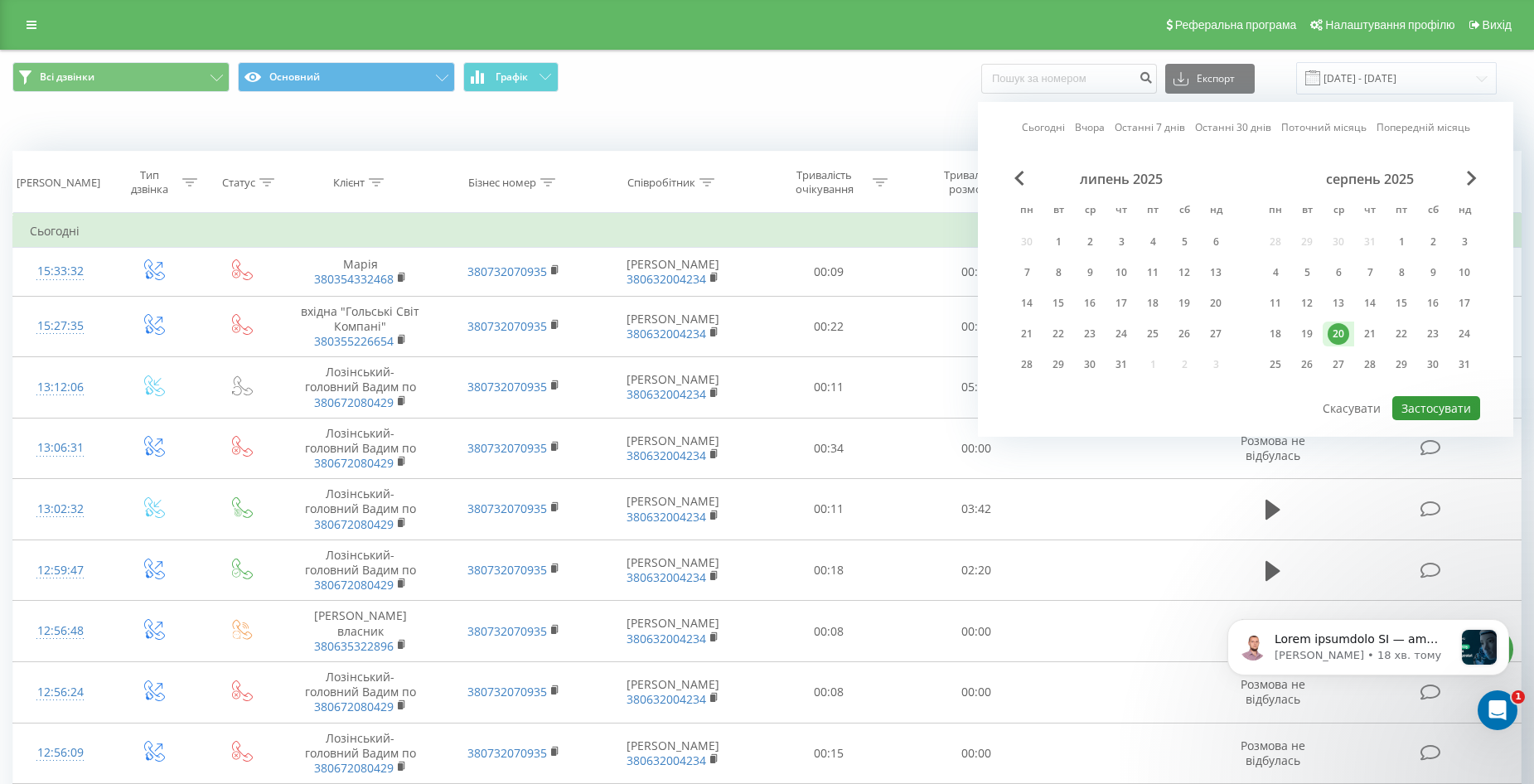
click at [1440, 398] on button "Застосувати" at bounding box center [1436, 408] width 88 height 24
type input "[DATE] - [DATE]"
